Goal: Information Seeking & Learning: Compare options

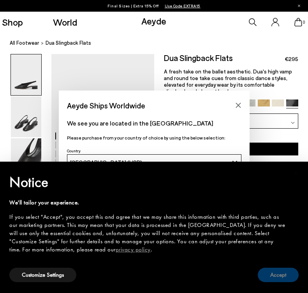
click at [273, 278] on button "Accept" at bounding box center [277, 275] width 41 height 14
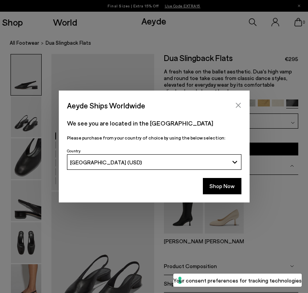
click at [237, 105] on icon "Close" at bounding box center [238, 105] width 6 height 6
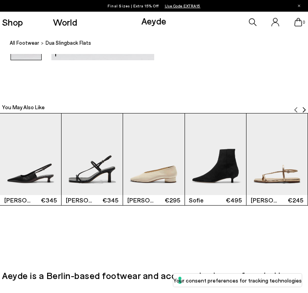
scroll to position [822, 0]
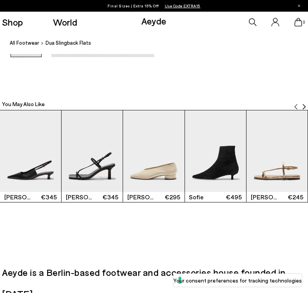
click at [137, 168] on img "3 / 6" at bounding box center [153, 151] width 61 height 82
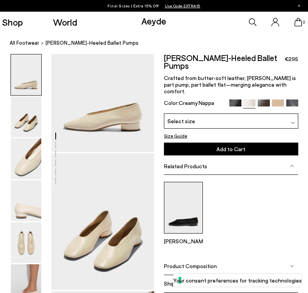
scroll to position [39, 0]
click at [188, 205] on img at bounding box center [183, 208] width 39 height 52
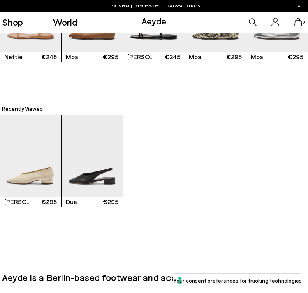
scroll to position [982, 0]
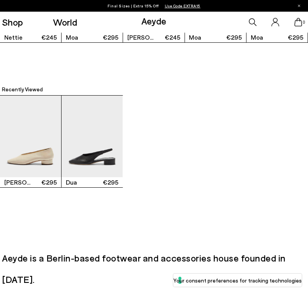
click at [108, 155] on img "2 / 2" at bounding box center [91, 137] width 61 height 82
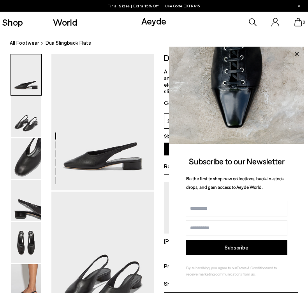
click at [295, 55] on icon at bounding box center [296, 54] width 4 height 4
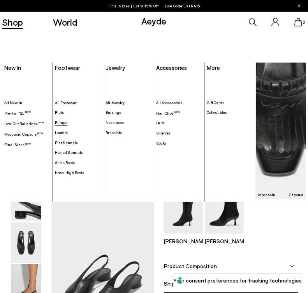
click at [59, 121] on span "Pumps" at bounding box center [61, 122] width 12 height 5
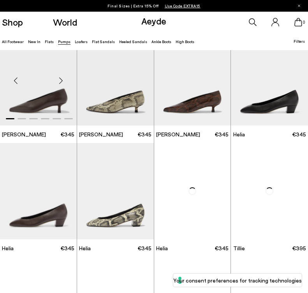
scroll to position [135, 0]
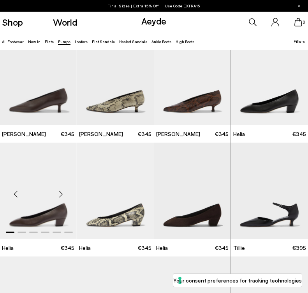
click at [58, 198] on div "Next slide" at bounding box center [60, 193] width 23 height 23
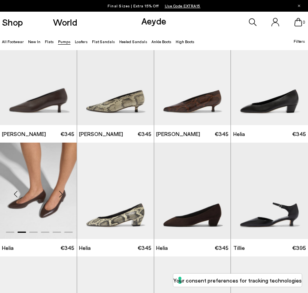
click at [60, 198] on div "Next slide" at bounding box center [60, 193] width 23 height 23
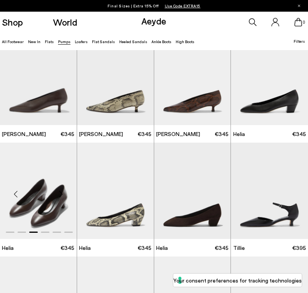
click at [61, 198] on div "Next slide" at bounding box center [60, 193] width 23 height 23
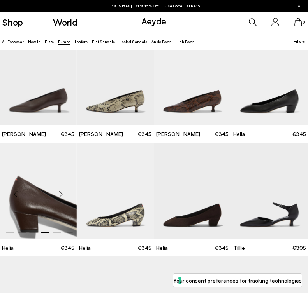
click at [62, 198] on div "Next slide" at bounding box center [60, 193] width 23 height 23
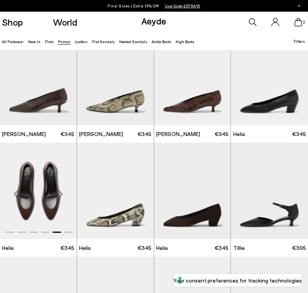
click at [63, 199] on div "Next slide" at bounding box center [60, 193] width 23 height 23
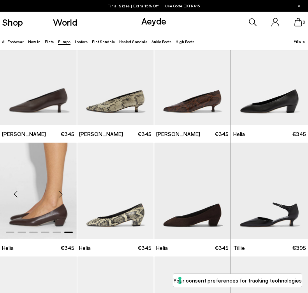
click at [63, 199] on div "Next slide" at bounding box center [60, 193] width 23 height 23
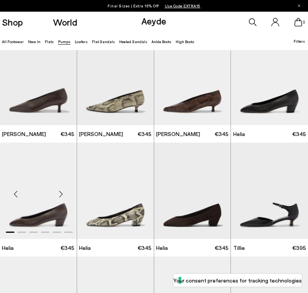
click at [64, 199] on div "Next slide" at bounding box center [60, 193] width 23 height 23
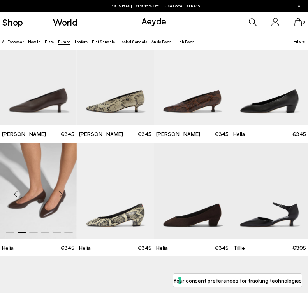
click at [64, 199] on div "Next slide" at bounding box center [60, 193] width 23 height 23
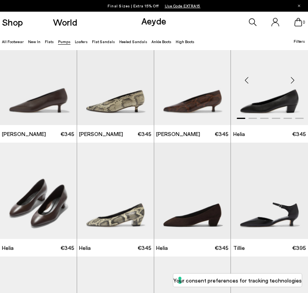
click at [291, 79] on div "Next slide" at bounding box center [291, 79] width 23 height 23
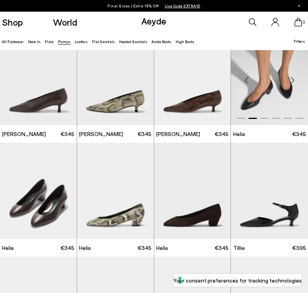
click at [292, 80] on div "Next slide" at bounding box center [291, 79] width 23 height 23
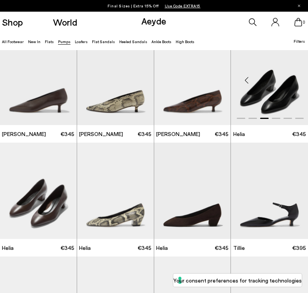
click at [294, 80] on div "Next slide" at bounding box center [291, 79] width 23 height 23
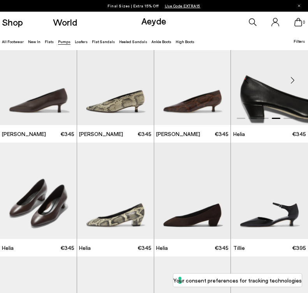
click at [294, 80] on div "Next slide" at bounding box center [291, 79] width 23 height 23
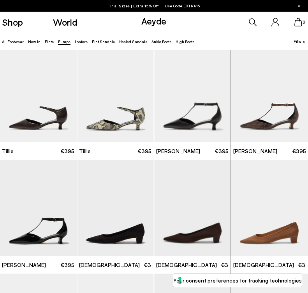
scroll to position [346, 0]
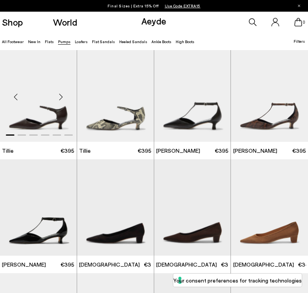
click at [63, 98] on div "Next slide" at bounding box center [60, 96] width 23 height 23
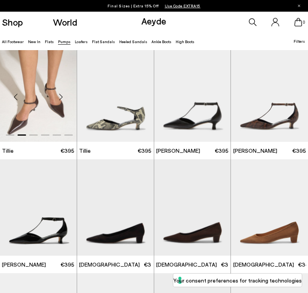
click at [63, 98] on div "Next slide" at bounding box center [60, 96] width 23 height 23
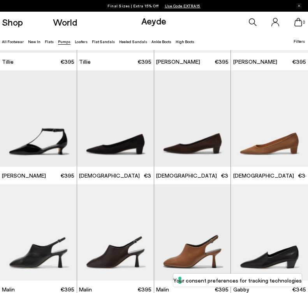
scroll to position [508, 0]
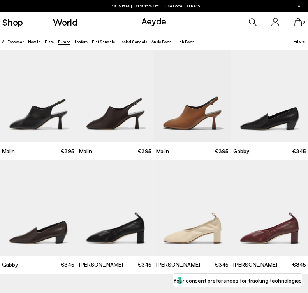
scroll to position [573, 0]
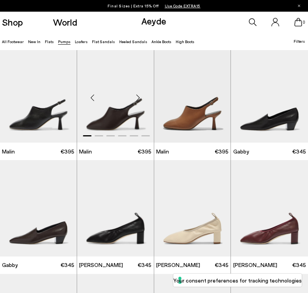
click at [136, 95] on div "Next slide" at bounding box center [137, 97] width 23 height 23
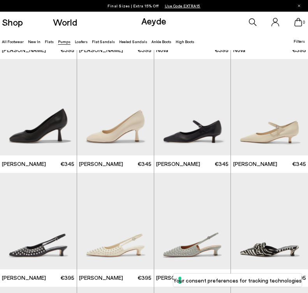
scroll to position [1588, 0]
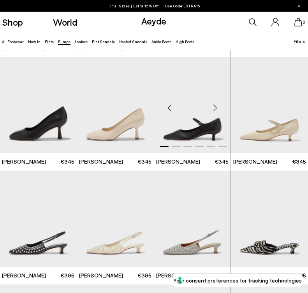
click at [217, 103] on div "Next slide" at bounding box center [214, 107] width 23 height 23
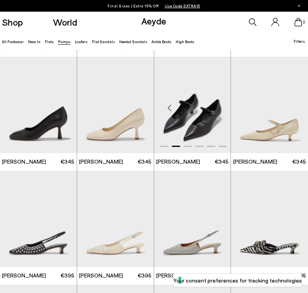
click at [217, 103] on div "Next slide" at bounding box center [214, 107] width 23 height 23
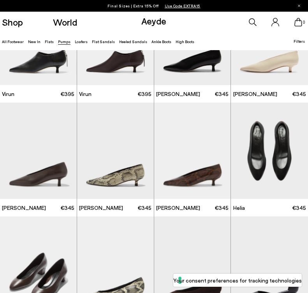
scroll to position [0, 0]
